Goal: Task Accomplishment & Management: Use online tool/utility

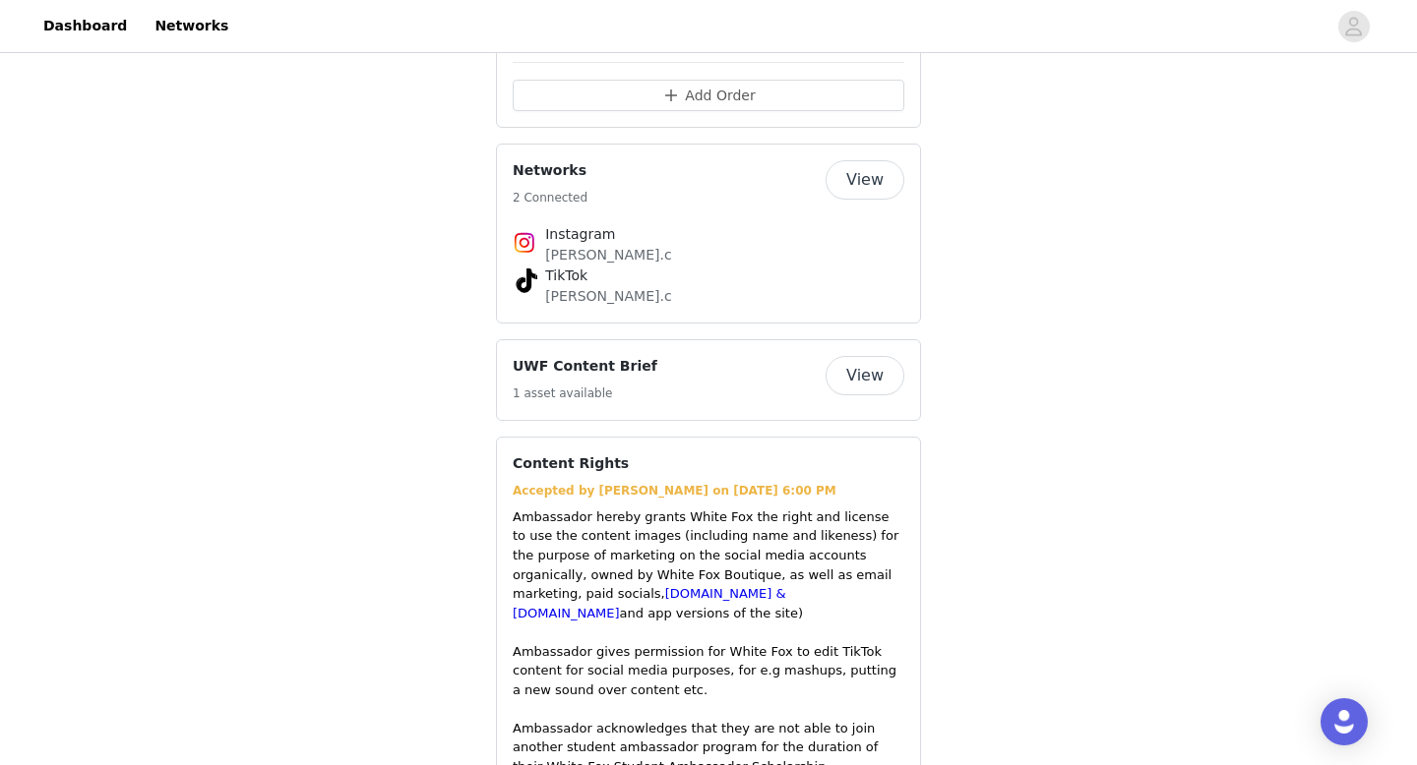
scroll to position [2904, 0]
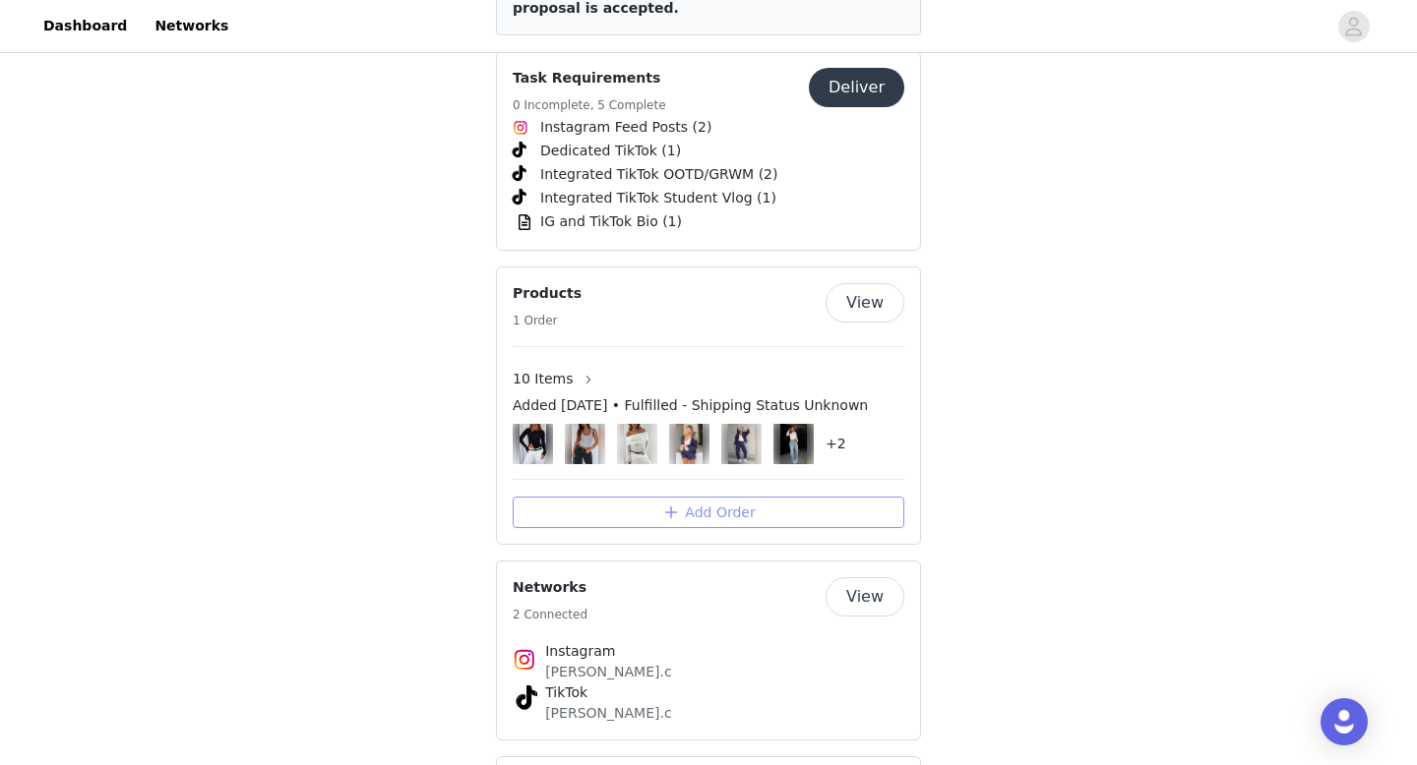
click at [764, 497] on button "Add Order" at bounding box center [709, 512] width 392 height 31
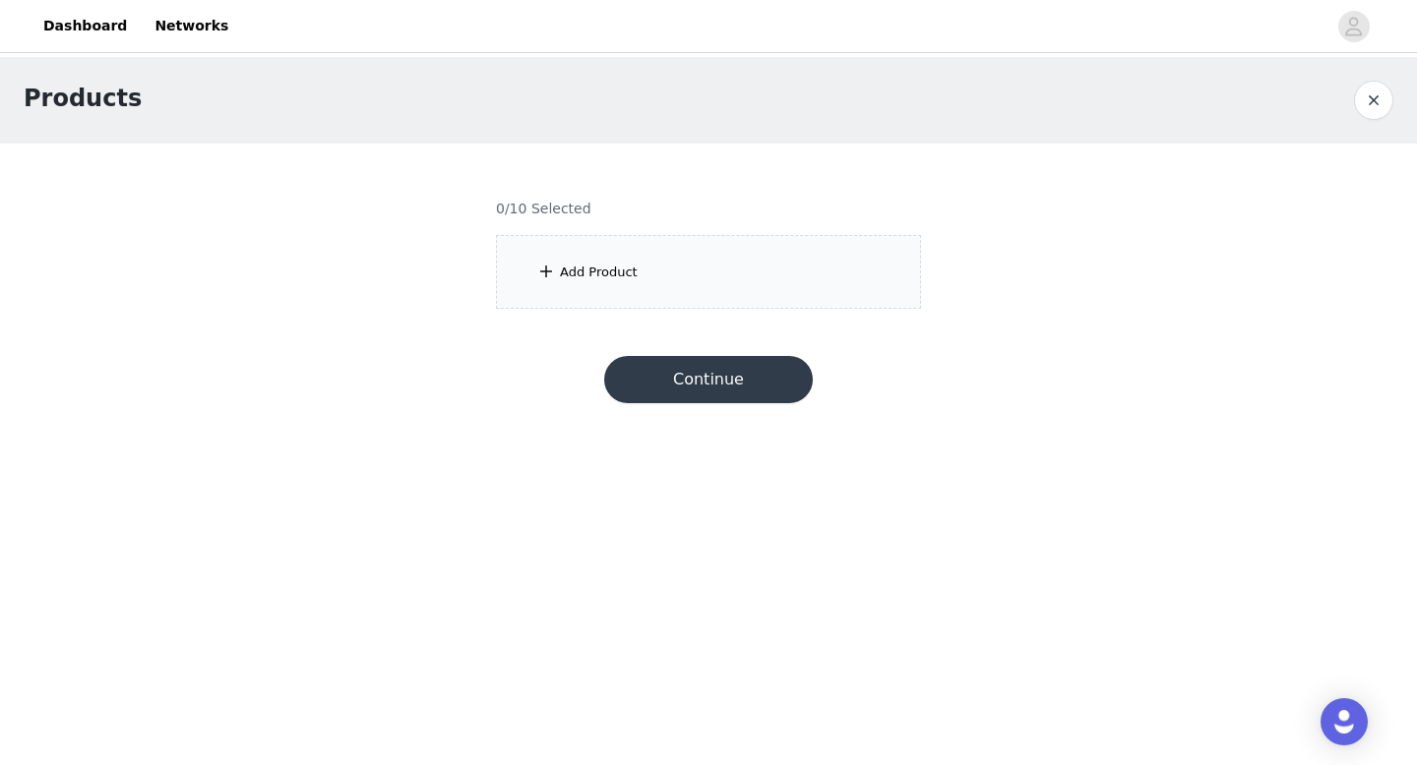
click at [633, 279] on div "Add Product" at bounding box center [599, 273] width 78 height 20
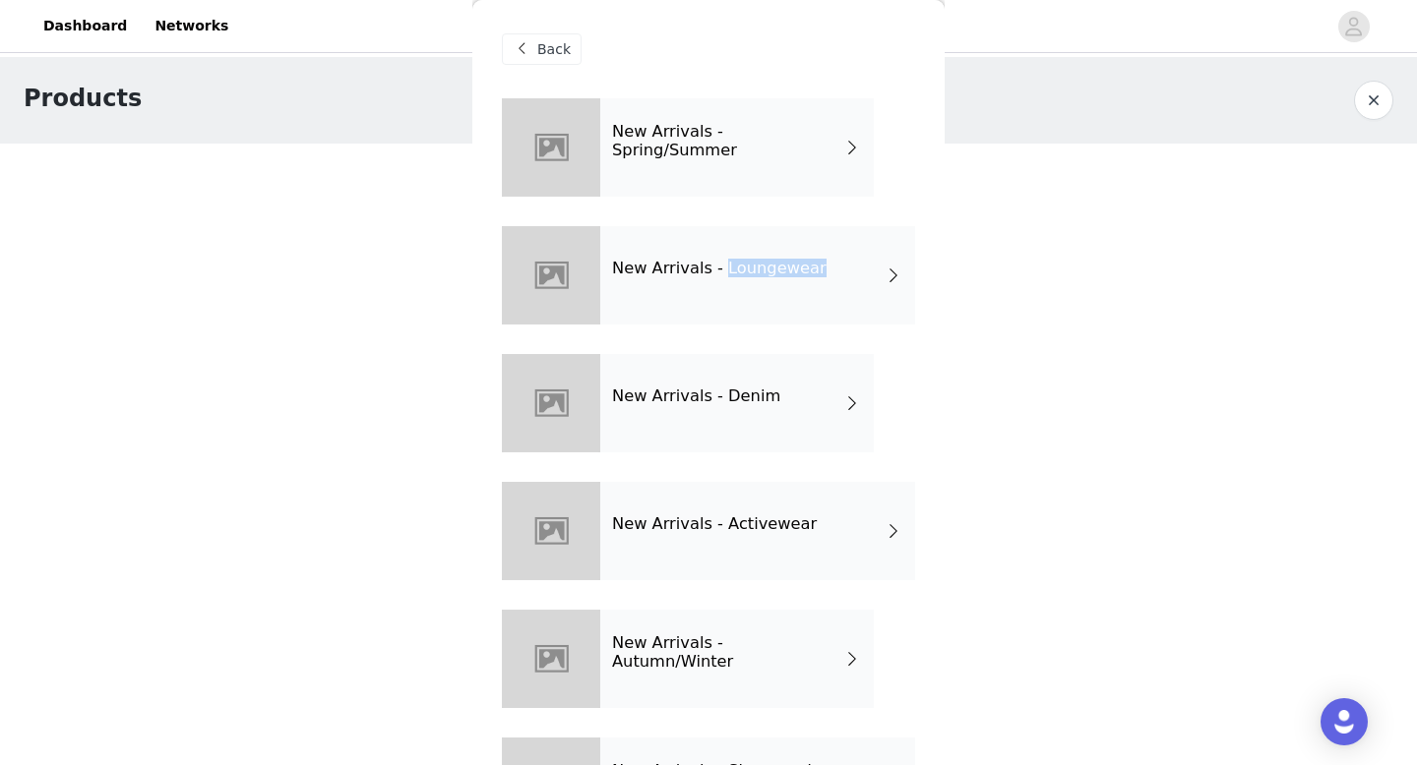
scroll to position [100, 0]
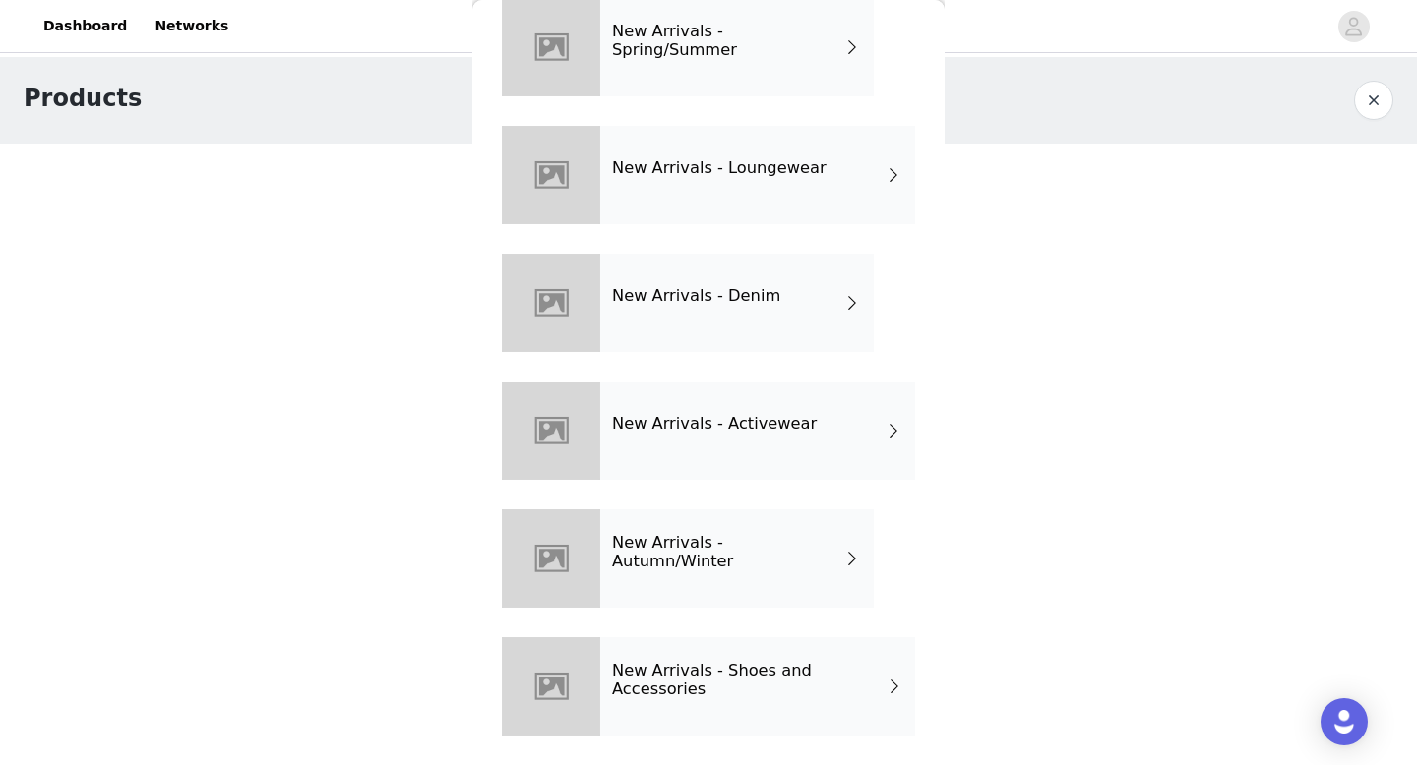
click at [832, 553] on div "New Arrivals - Autumn/Winter" at bounding box center [736, 559] width 273 height 98
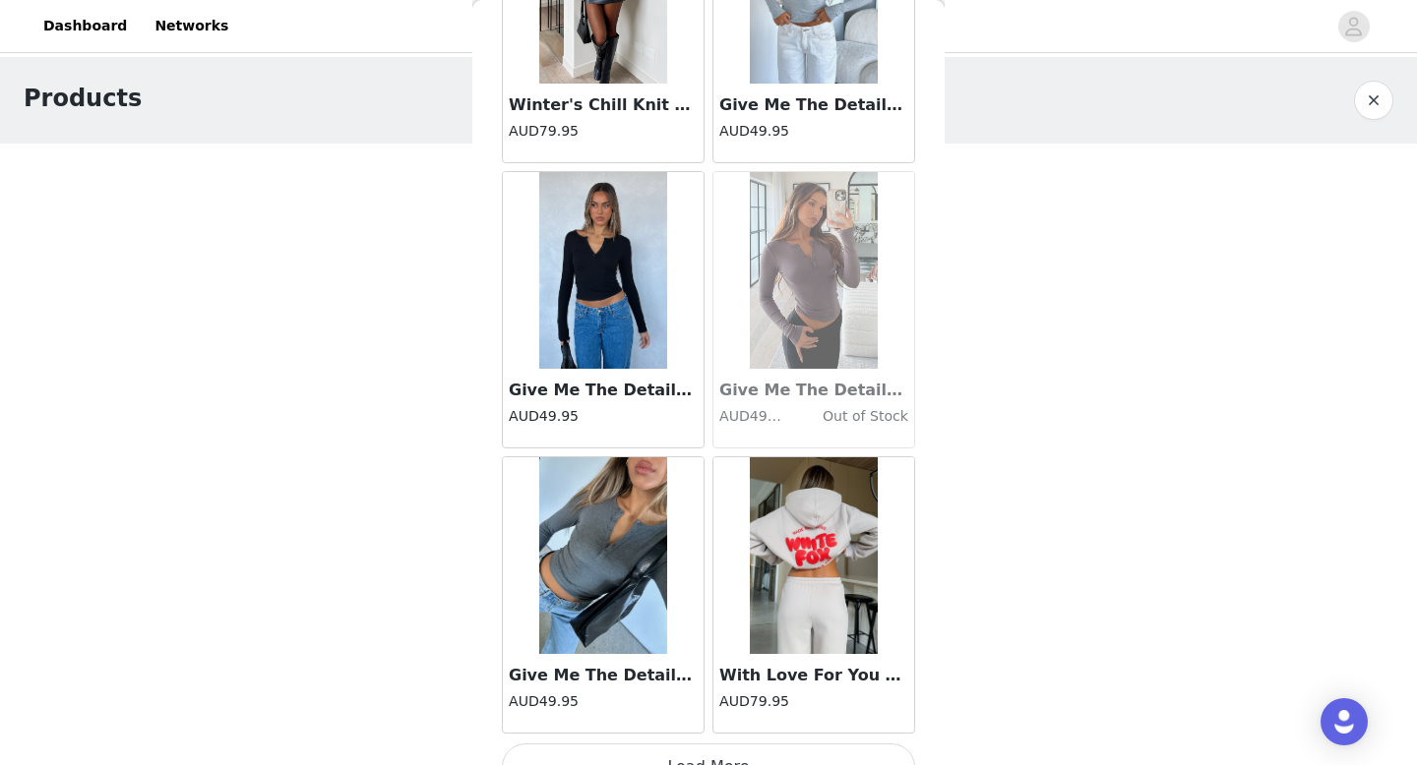
scroll to position [2245, 0]
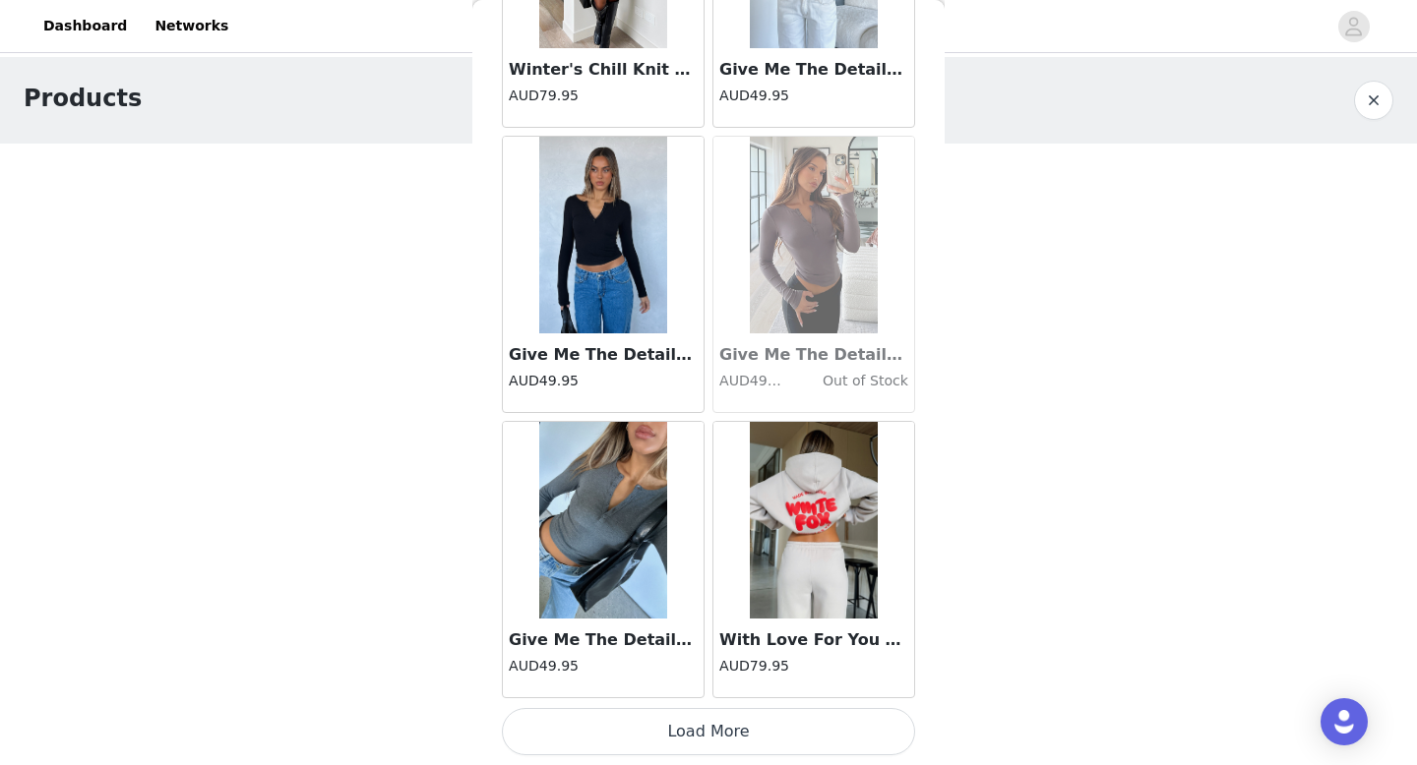
click at [757, 737] on button "Load More" at bounding box center [708, 731] width 413 height 47
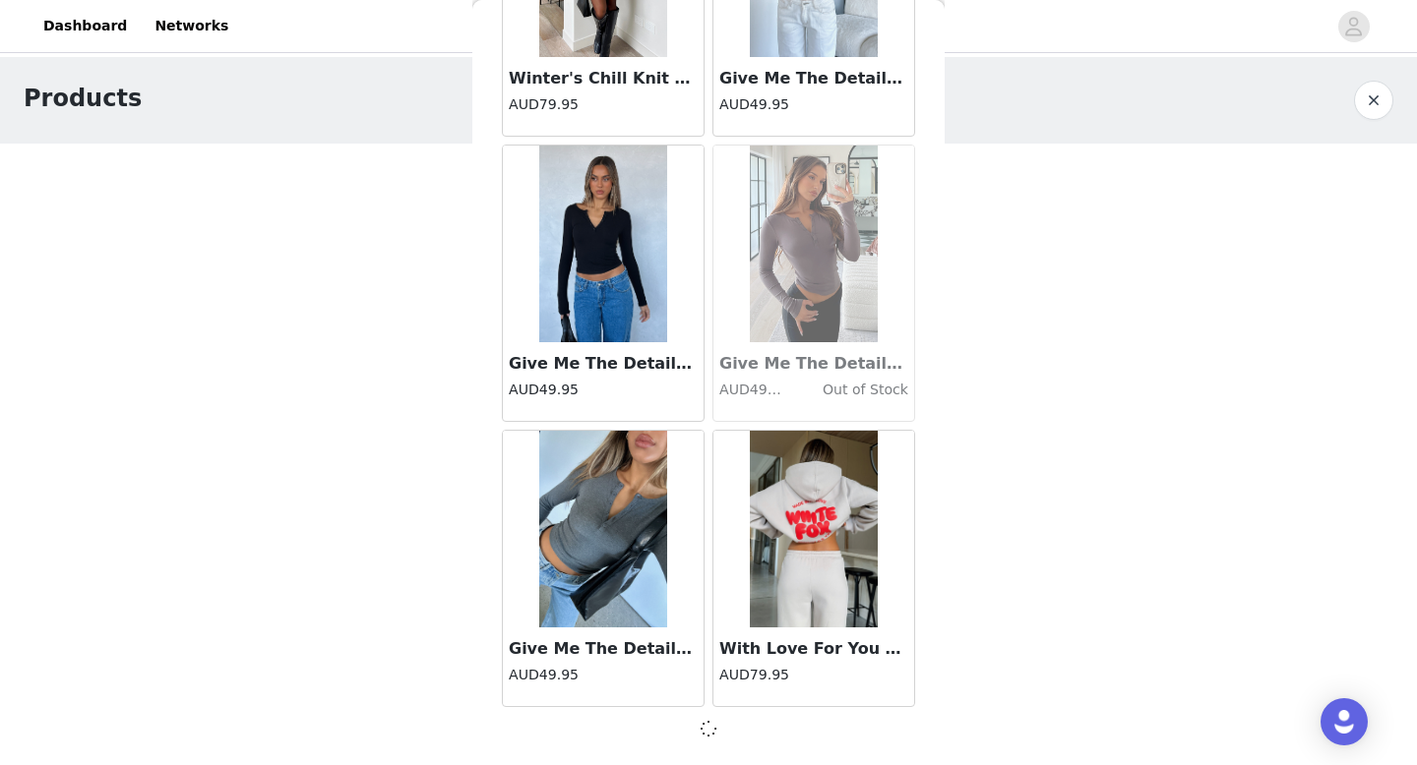
scroll to position [2236, 0]
